Goal: Submit feedback/report problem

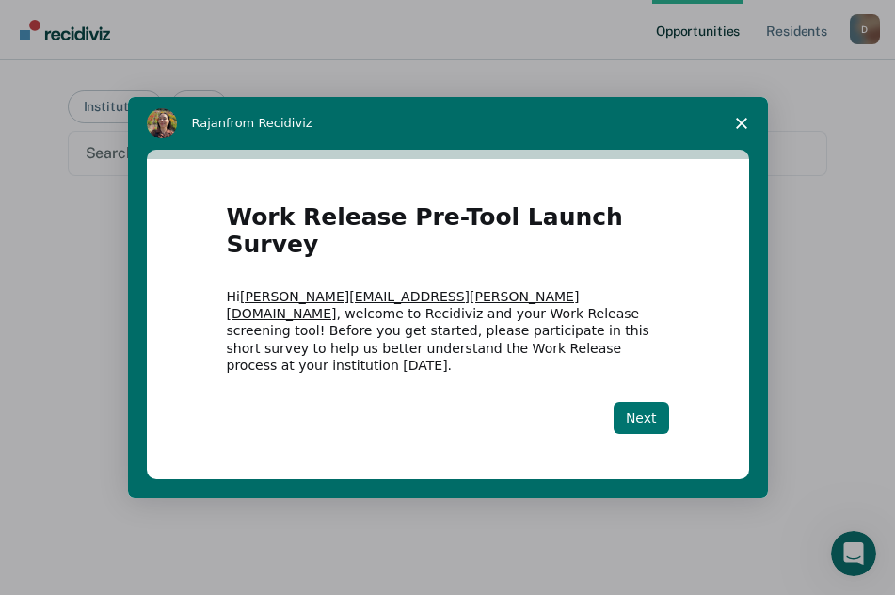
click at [629, 402] on button "Next" at bounding box center [642, 418] width 56 height 32
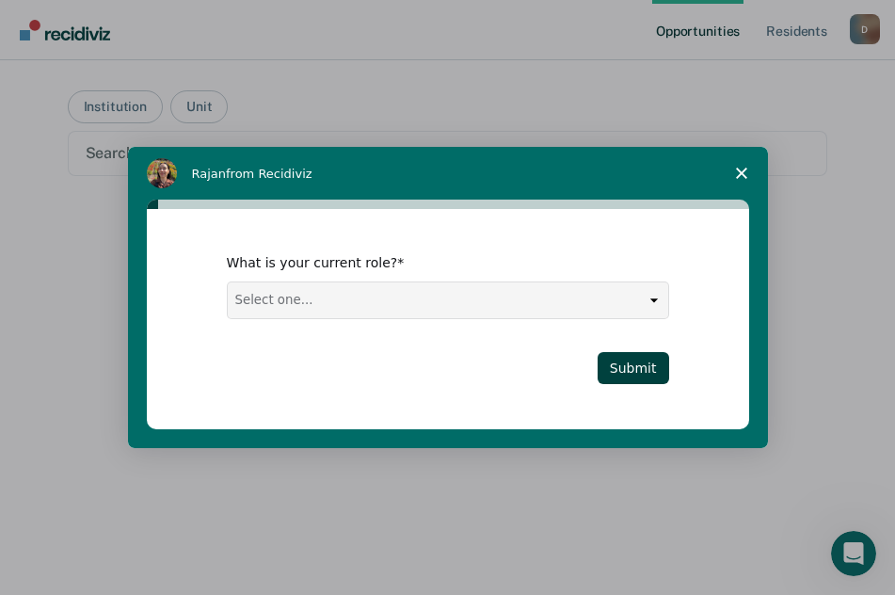
click at [333, 295] on select "Select one... Case Manager FUM Assistant [PERSON_NAME] [PERSON_NAME]" at bounding box center [448, 300] width 441 height 36
select select "Case Manager"
click at [228, 282] on select "Select one... Case Manager FUM Assistant [PERSON_NAME] [PERSON_NAME]" at bounding box center [448, 300] width 441 height 36
click at [638, 366] on button "Submit" at bounding box center [634, 368] width 72 height 32
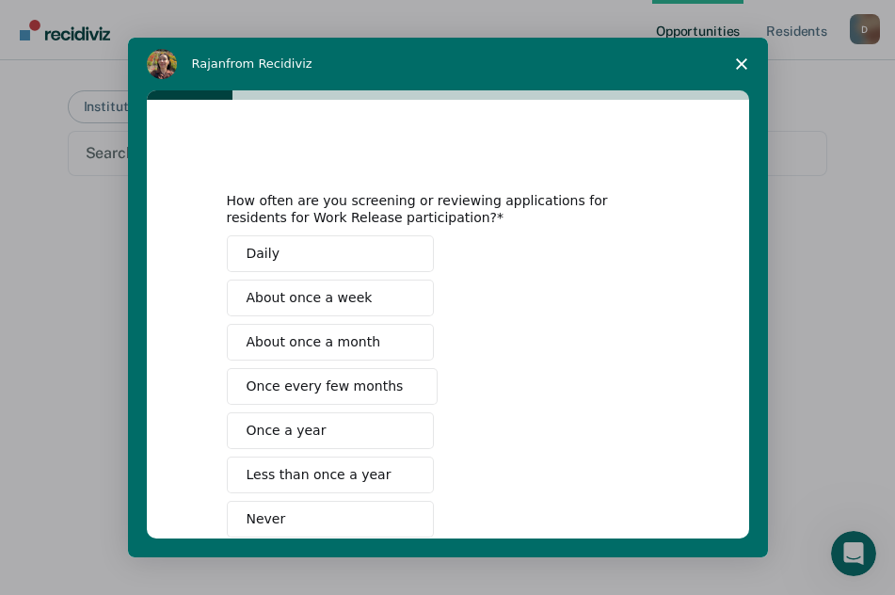
click at [278, 254] on button "Daily" at bounding box center [330, 253] width 207 height 37
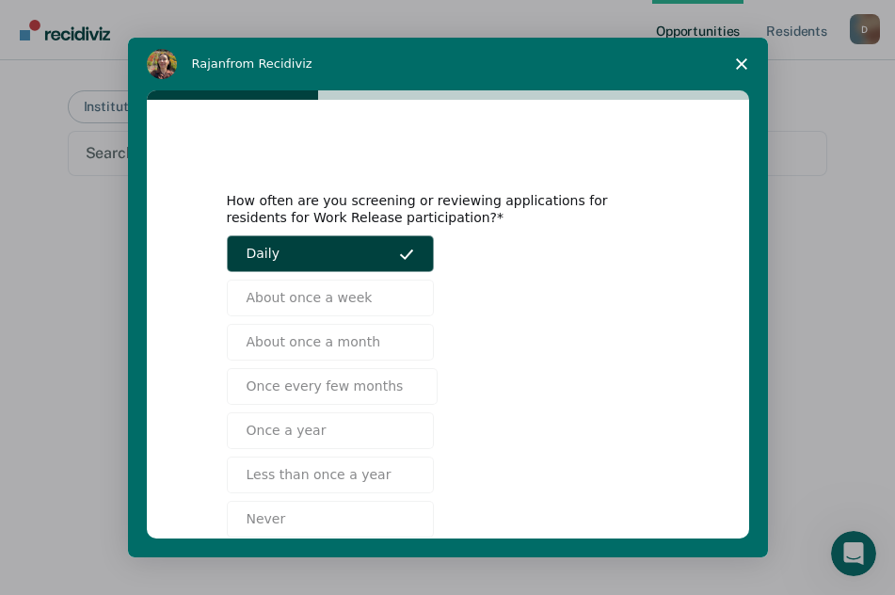
scroll to position [109, 0]
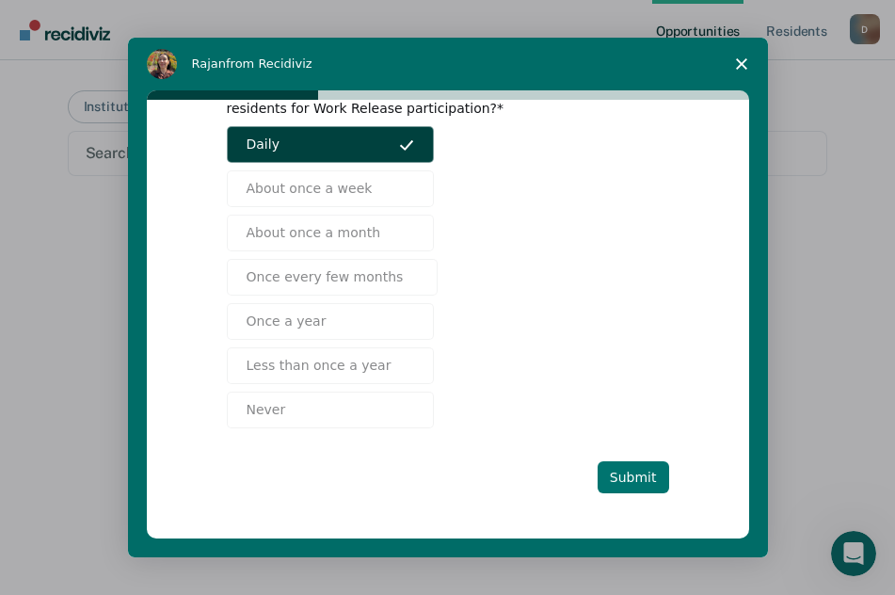
click at [648, 473] on button "Submit" at bounding box center [634, 477] width 72 height 32
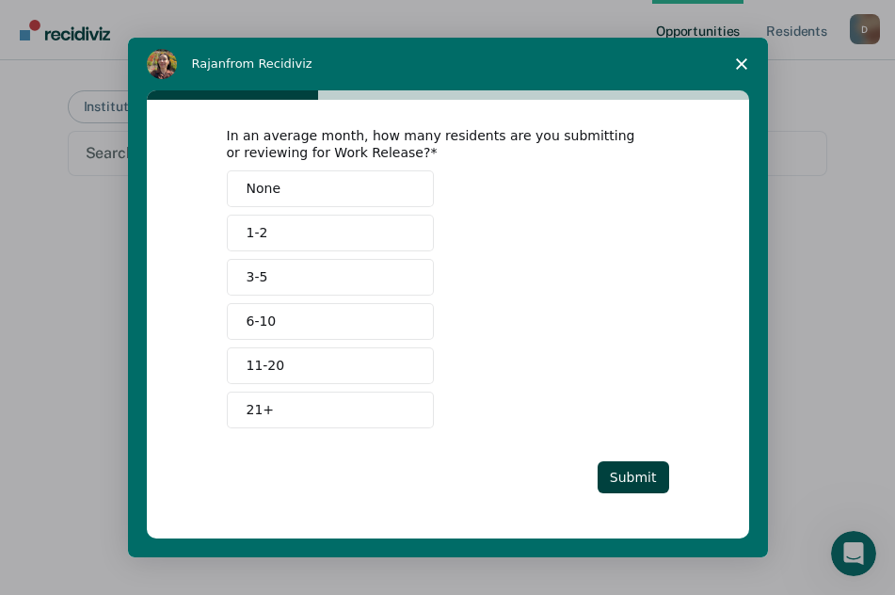
scroll to position [0, 0]
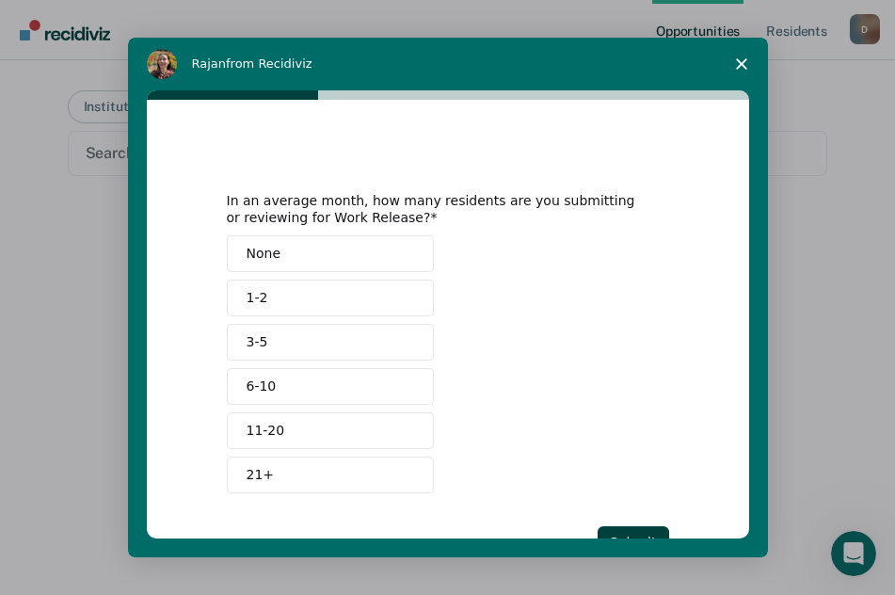
click at [278, 478] on button "21+" at bounding box center [330, 475] width 207 height 37
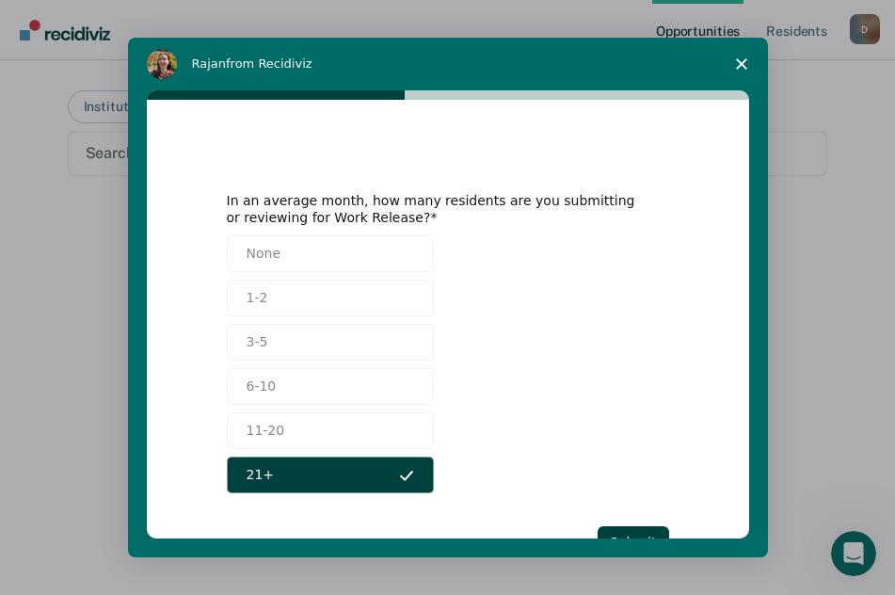
scroll to position [65, 0]
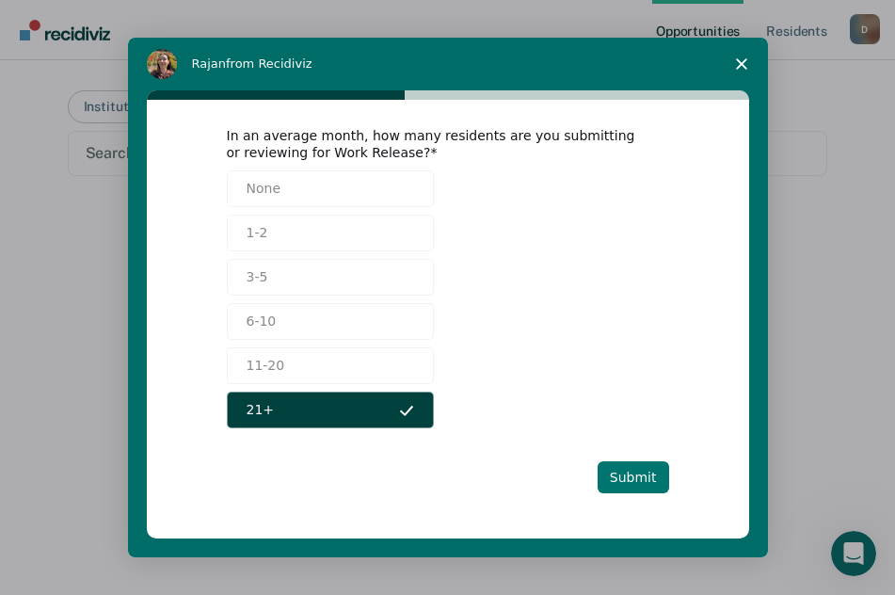
click at [629, 475] on button "Submit" at bounding box center [634, 477] width 72 height 32
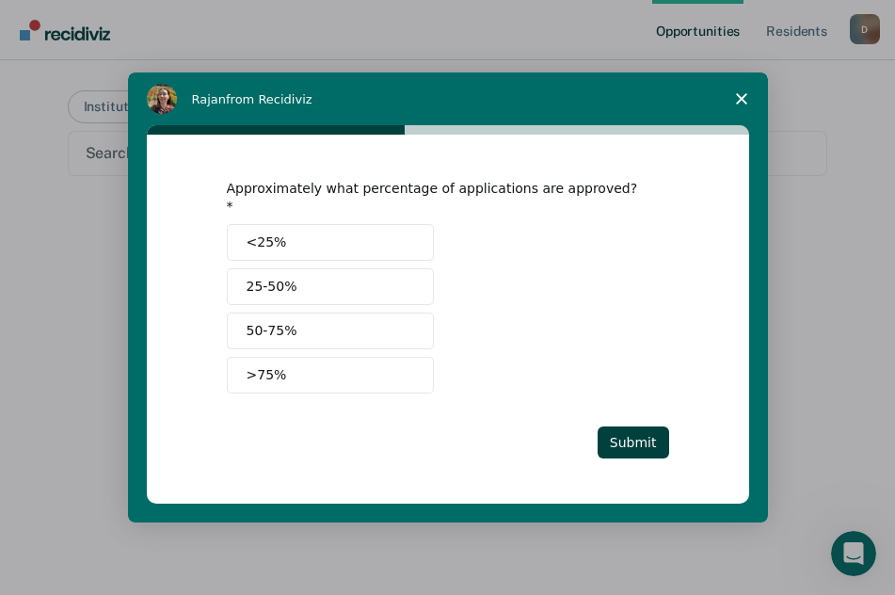
scroll to position [0, 0]
click at [295, 325] on button "50-75%" at bounding box center [330, 331] width 207 height 37
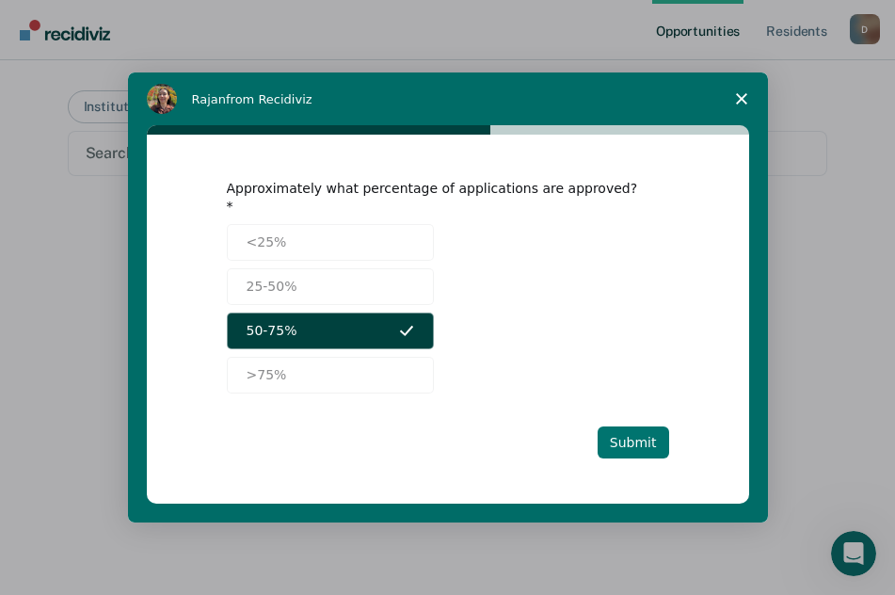
click at [638, 430] on button "Submit" at bounding box center [634, 442] width 72 height 32
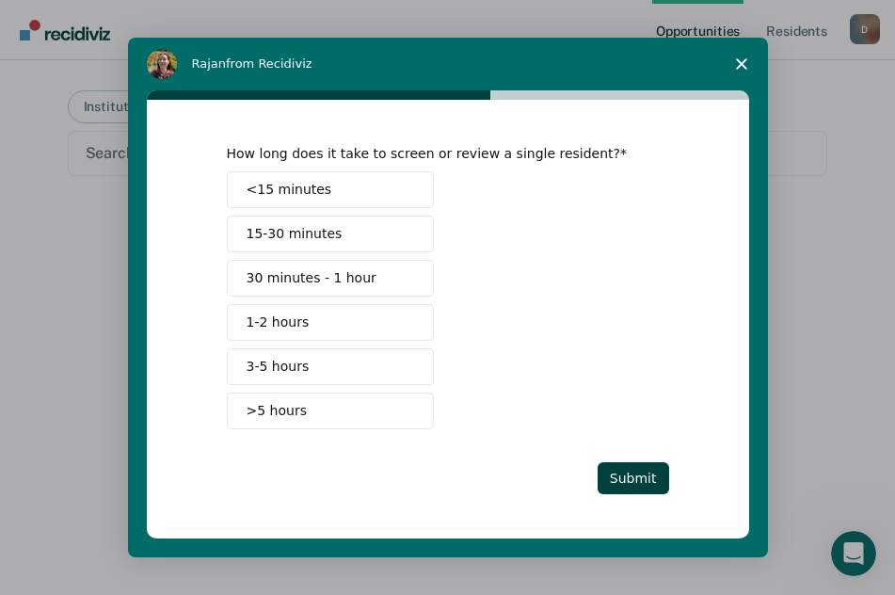
click at [281, 323] on span "1-2 hours" at bounding box center [278, 323] width 63 height 20
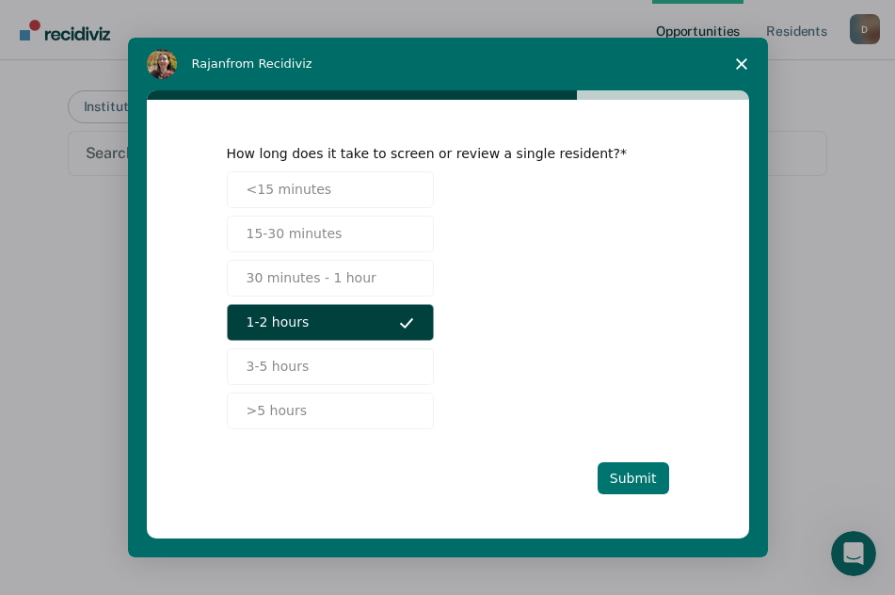
click at [637, 472] on button "Submit" at bounding box center [634, 478] width 72 height 32
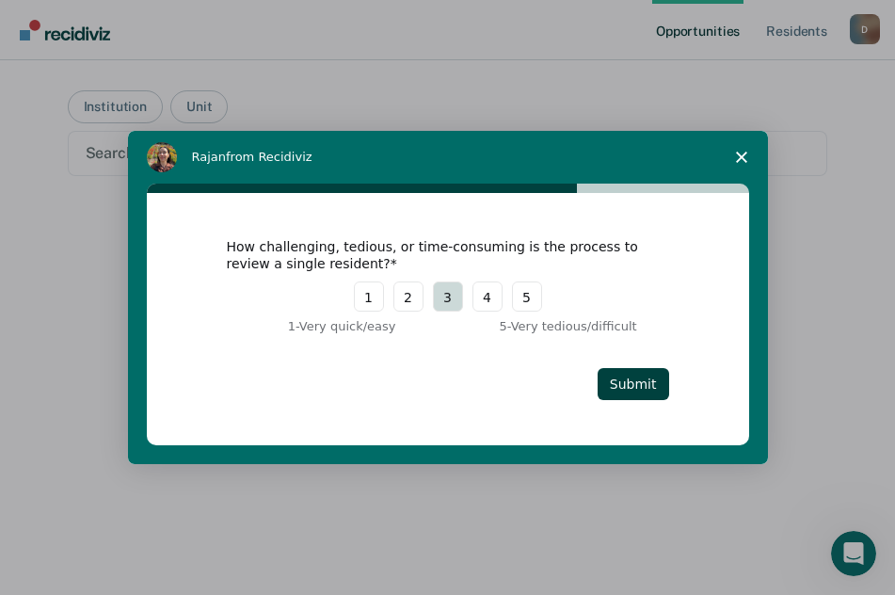
click at [450, 300] on button "3" at bounding box center [448, 296] width 30 height 30
click at [632, 386] on button "Submit" at bounding box center [634, 384] width 72 height 32
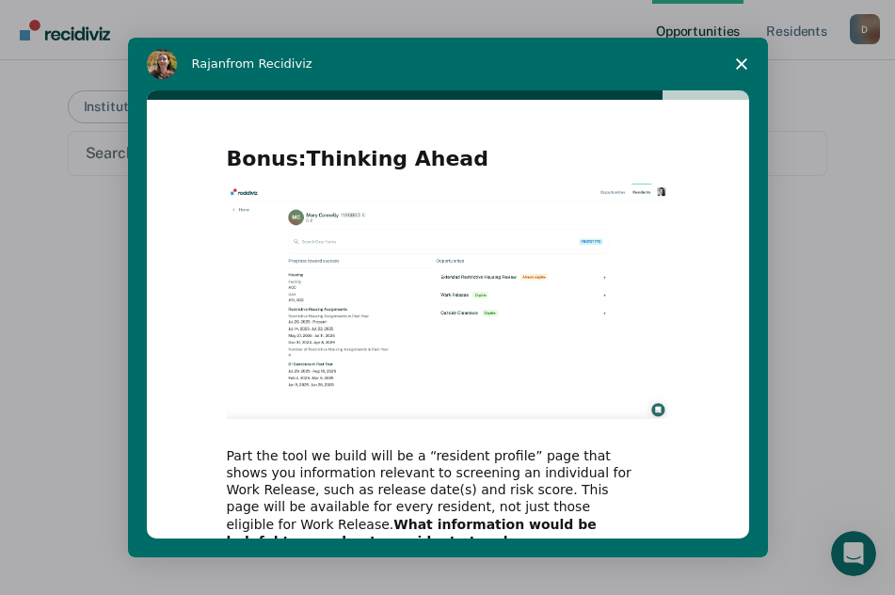
scroll to position [208, 0]
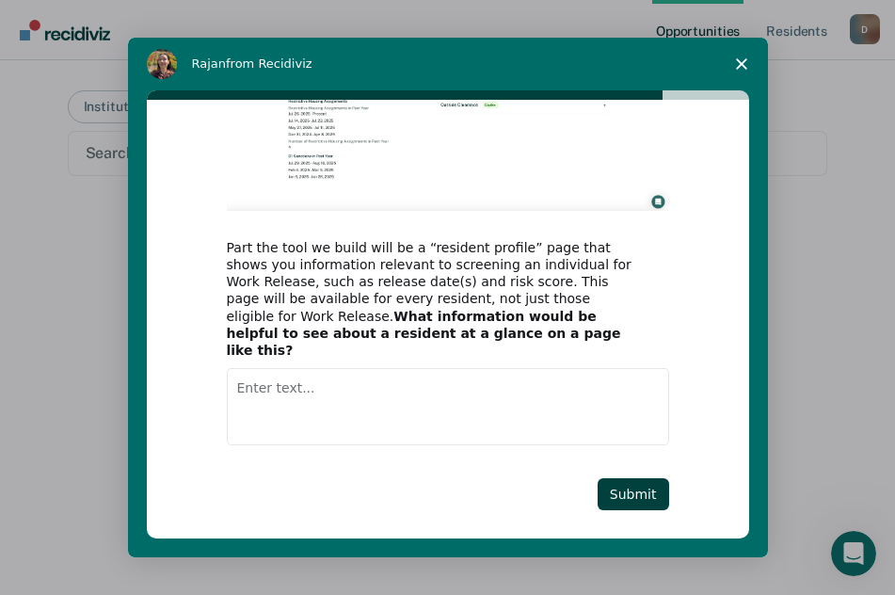
click at [322, 381] on textarea "Enter text..." at bounding box center [448, 406] width 442 height 77
type textarea "W"
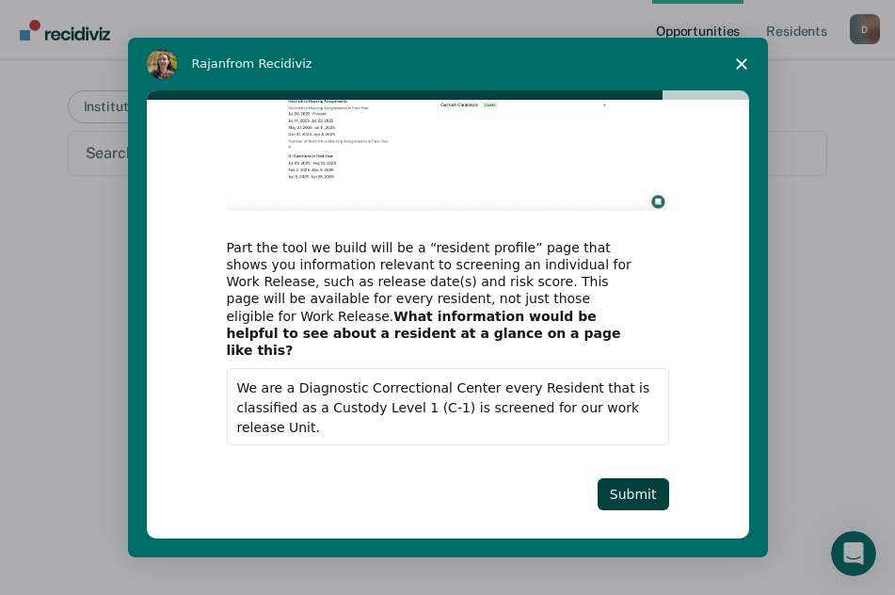
click at [274, 406] on textarea "We are a Diagnostic Correctional Center every Resident that is classified as a …" at bounding box center [448, 406] width 442 height 77
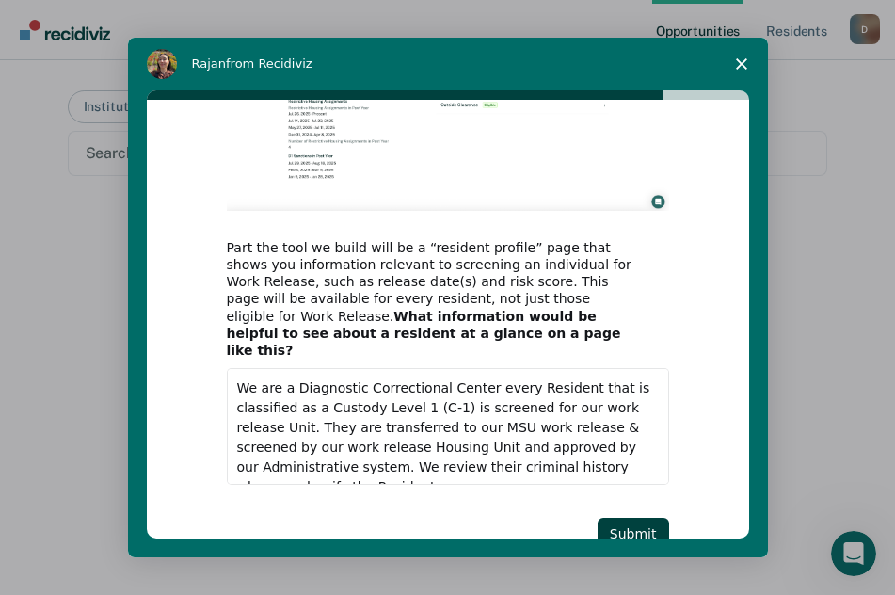
click at [603, 430] on textarea "We are a Diagnostic Correctional Center every Resident that is classified as a …" at bounding box center [448, 426] width 442 height 117
click at [595, 450] on textarea "We are a Diagnostic Correctional Center every Resident that is classified as a …" at bounding box center [448, 426] width 442 height 117
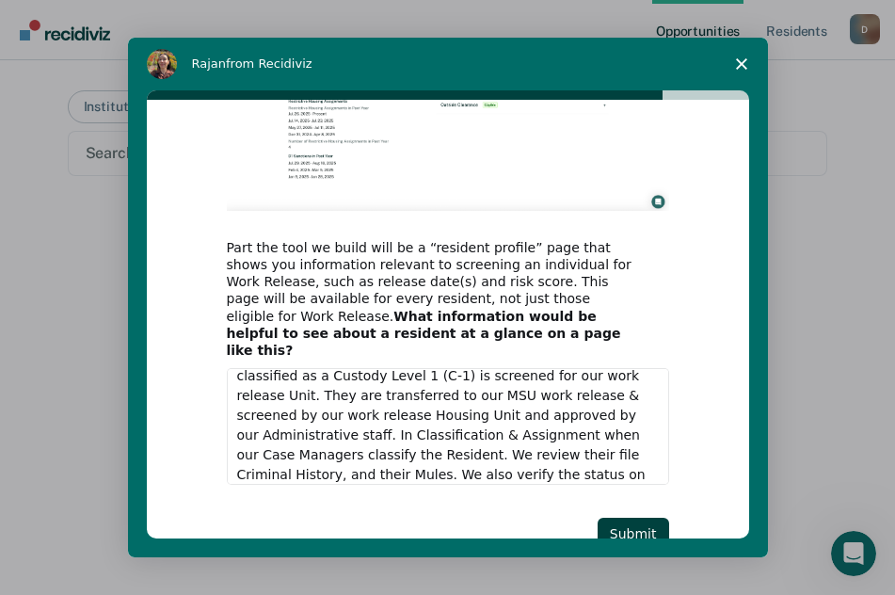
scroll to position [52, 0]
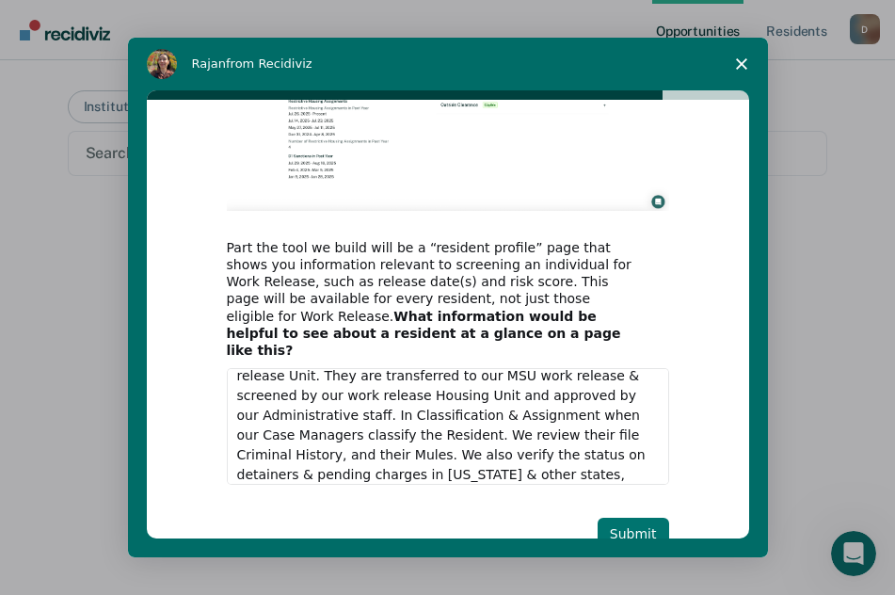
type textarea "We are a Diagnostic Correctional Center every Resident that is classified as a …"
click at [616, 522] on button "Submit" at bounding box center [634, 534] width 72 height 32
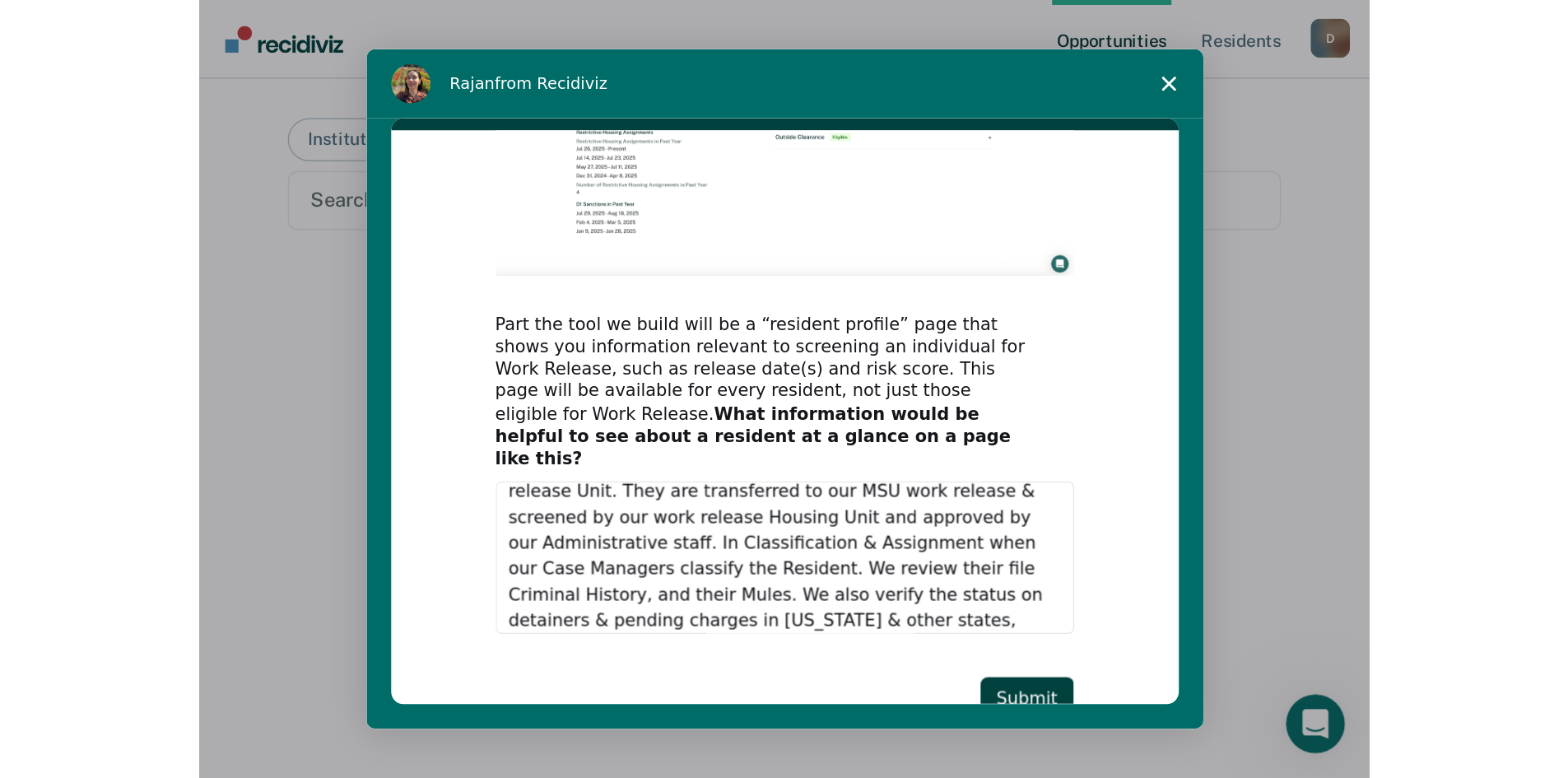
scroll to position [0, 0]
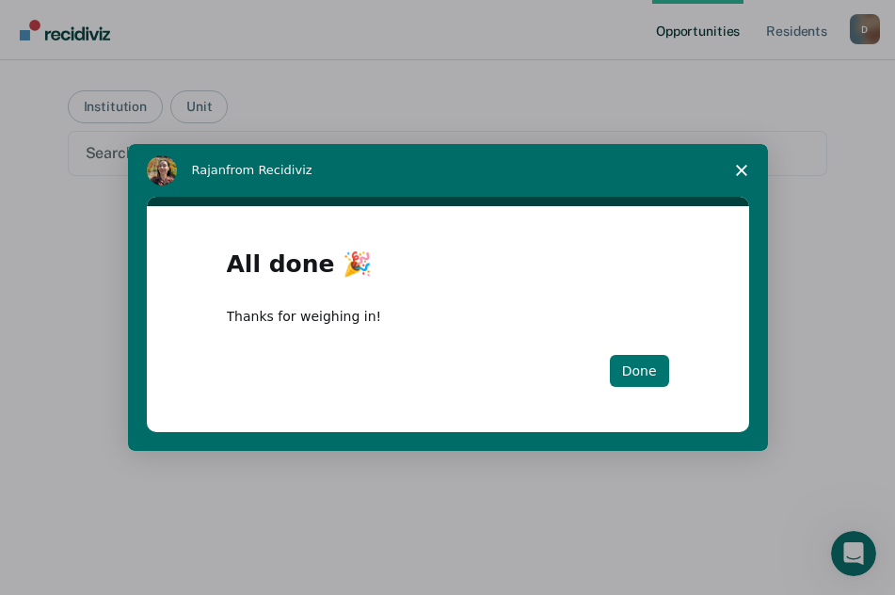
click at [652, 378] on button "Done" at bounding box center [639, 371] width 59 height 32
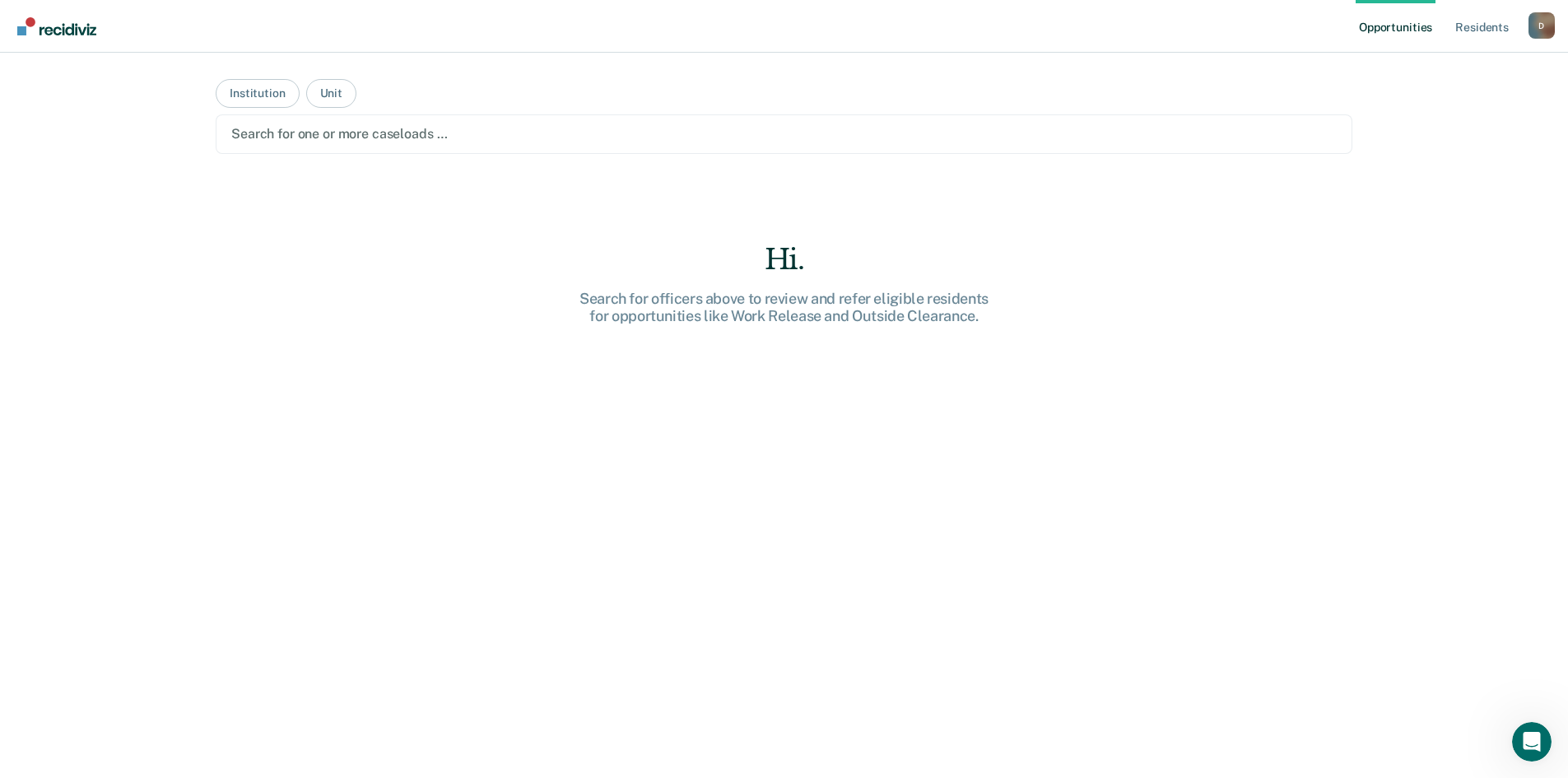
drag, startPoint x: 1485, startPoint y: 1, endPoint x: 1118, endPoint y: 109, distance: 382.6
click at [795, 109] on main "Institution Unit Search for one or more caseloads … Hi. Search for officers abo…" at bounding box center [784, 395] width 1176 height 685
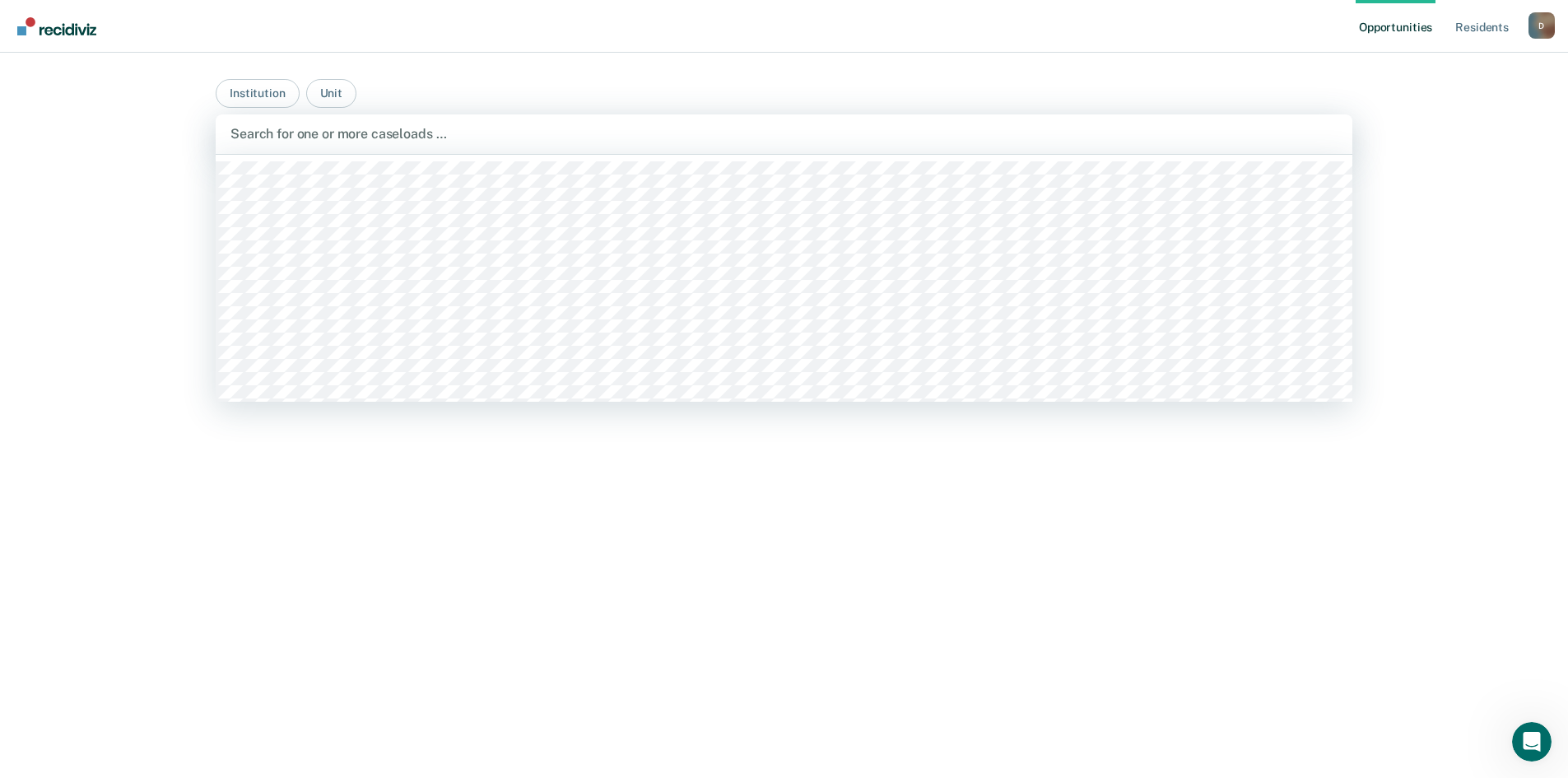
drag, startPoint x: 1432, startPoint y: 0, endPoint x: 1265, endPoint y: 135, distance: 214.7
click at [795, 135] on div at bounding box center [784, 134] width 1107 height 19
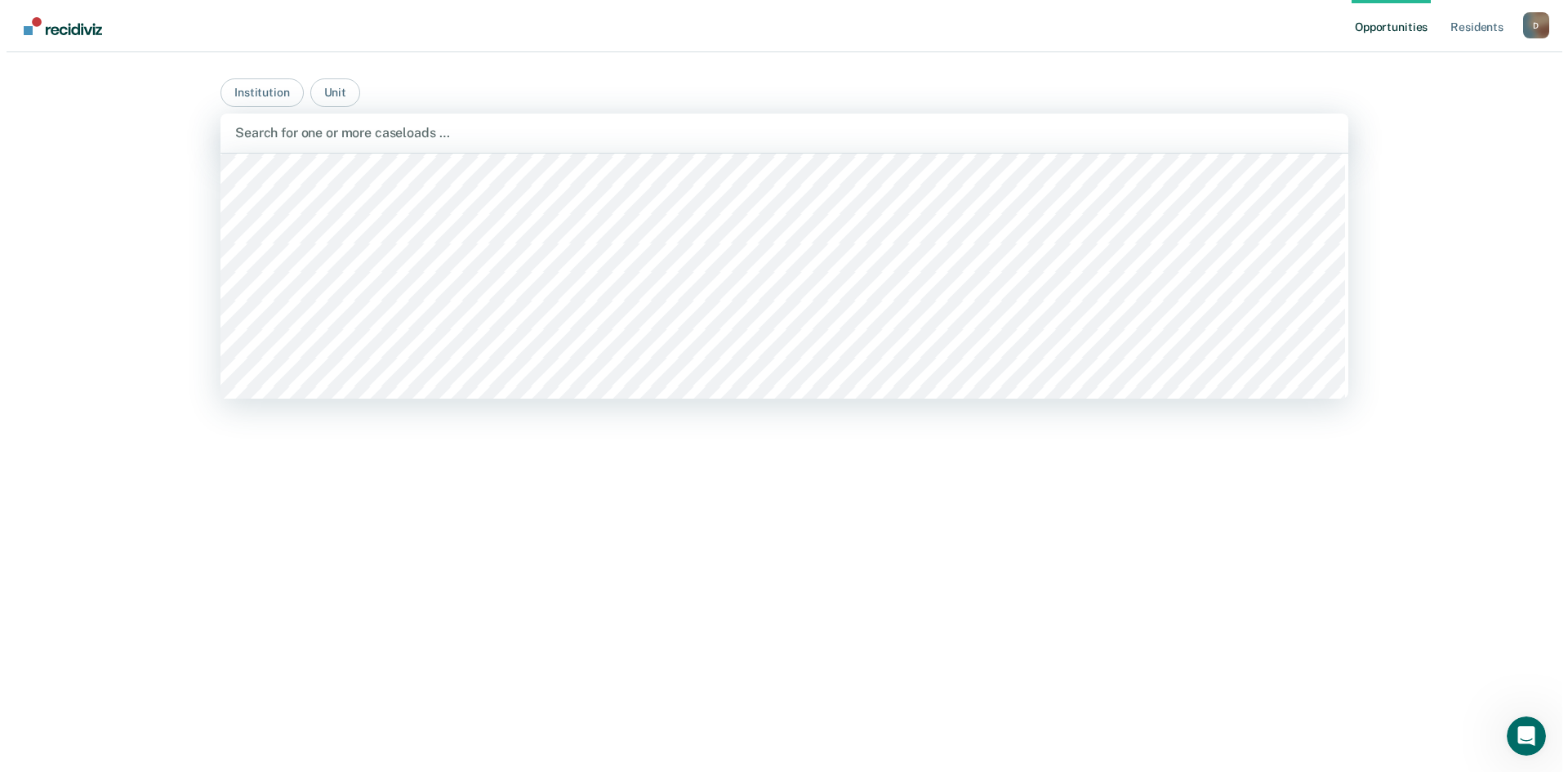
scroll to position [3581, 0]
